Goal: Check status: Check status

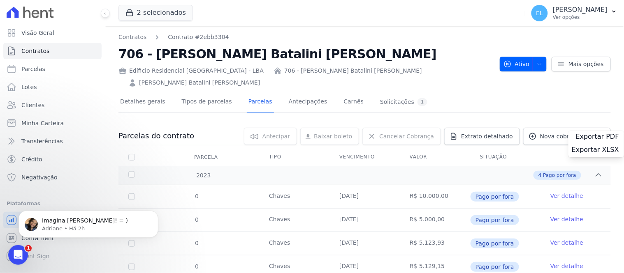
scroll to position [926, 0]
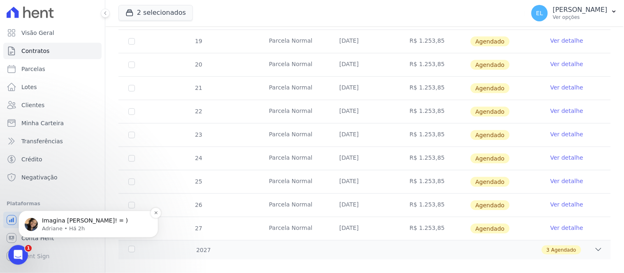
click at [70, 223] on p "Imagina [PERSON_NAME]! = )" at bounding box center [95, 221] width 106 height 8
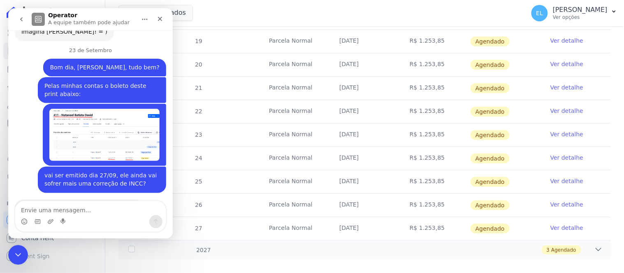
scroll to position [1061, 0]
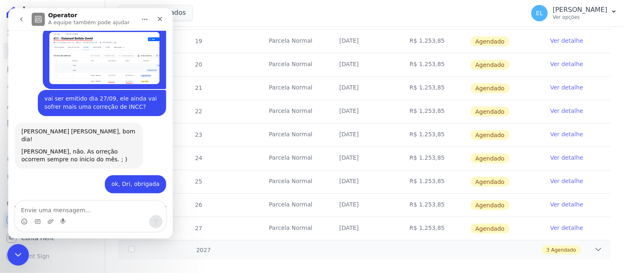
drag, startPoint x: 17, startPoint y: 252, endPoint x: 22, endPoint y: 252, distance: 5.4
click at [19, 252] on icon "Encerramento do Messenger da Intercom" at bounding box center [17, 254] width 10 height 10
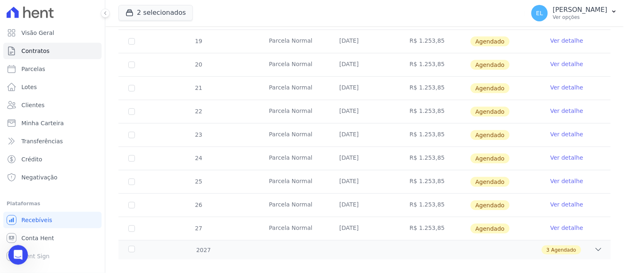
scroll to position [1047, 0]
drag, startPoint x: 12, startPoint y: 259, endPoint x: 17, endPoint y: 257, distance: 5.2
click at [12, 260] on div "Abertura do Messenger da Intercom" at bounding box center [16, 254] width 27 height 27
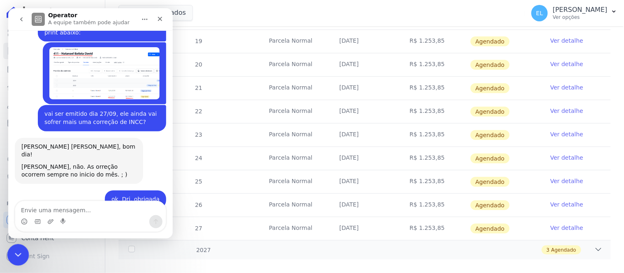
click at [19, 256] on icon "Encerramento do Messenger da Intercom" at bounding box center [17, 254] width 10 height 10
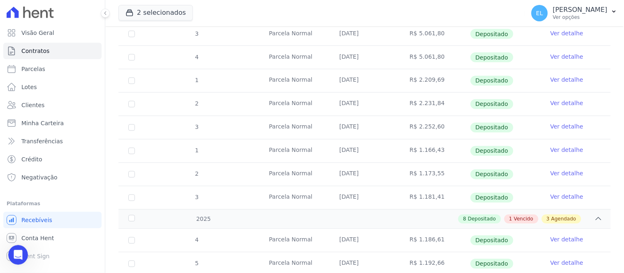
scroll to position [332, 0]
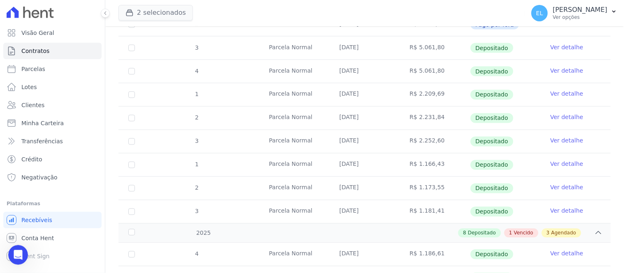
drag, startPoint x: 161, startPoint y: 2, endPoint x: 157, endPoint y: 9, distance: 8.3
click at [161, 3] on div "2 selecionados Mondeo Audace Home Studio Audace Mondeo Edíficio Residencial [GE…" at bounding box center [319, 13] width 403 height 27
click at [160, 17] on button "2 selecionados" at bounding box center [155, 13] width 74 height 16
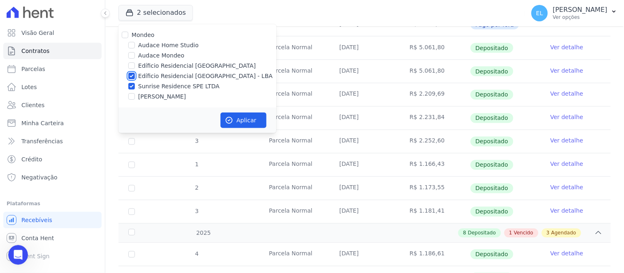
click at [133, 77] on input "Edíficio Residencial [GEOGRAPHIC_DATA] - LBA" at bounding box center [131, 76] width 7 height 7
checkbox input "false"
click at [256, 120] on button "Aplicar" at bounding box center [243, 121] width 46 height 16
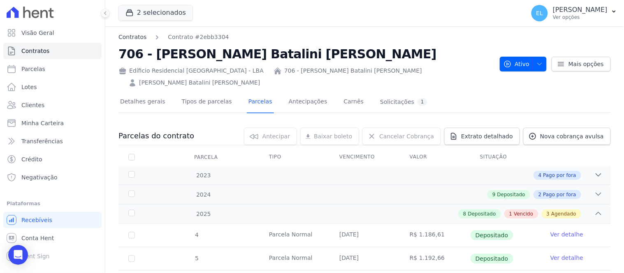
click at [132, 39] on link "Contratos" at bounding box center [132, 37] width 28 height 9
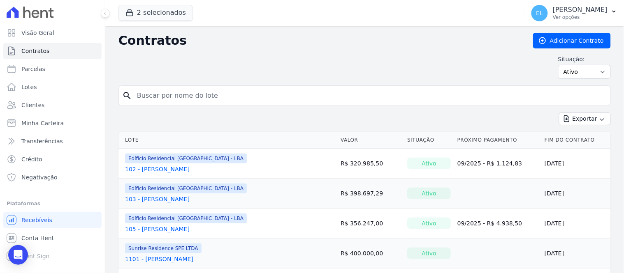
click at [157, 96] on input "search" at bounding box center [369, 96] width 475 height 16
type input "411"
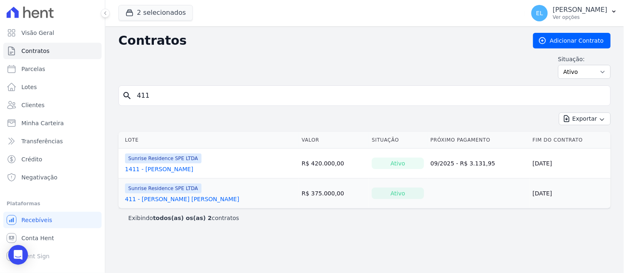
click at [174, 200] on link "411 - [PERSON_NAME] [PERSON_NAME]" at bounding box center [182, 199] width 114 height 8
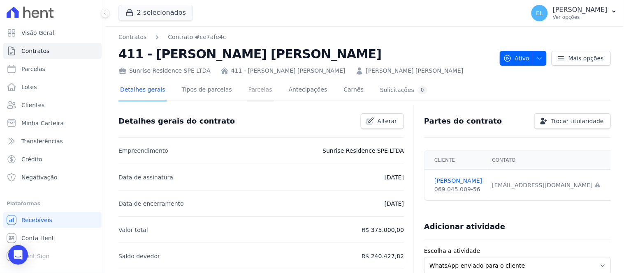
click at [252, 88] on link "Parcelas" at bounding box center [260, 91] width 27 height 22
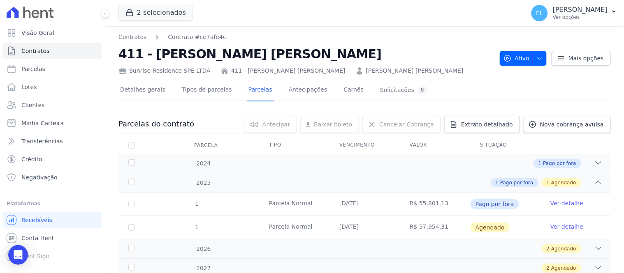
click at [562, 226] on link "Ver detalhe" at bounding box center [566, 227] width 33 height 8
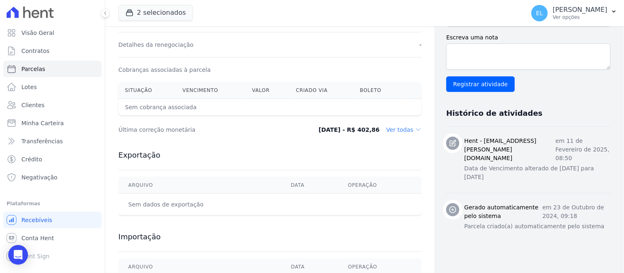
scroll to position [274, 0]
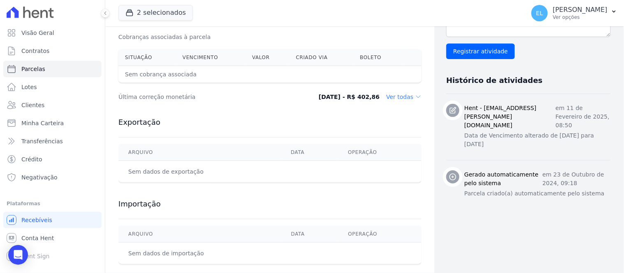
click at [394, 99] on dd "Ver todas" at bounding box center [403, 97] width 35 height 8
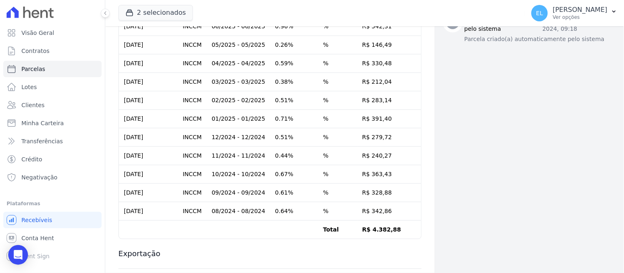
scroll to position [473, 0]
